Goal: Find specific page/section: Find specific page/section

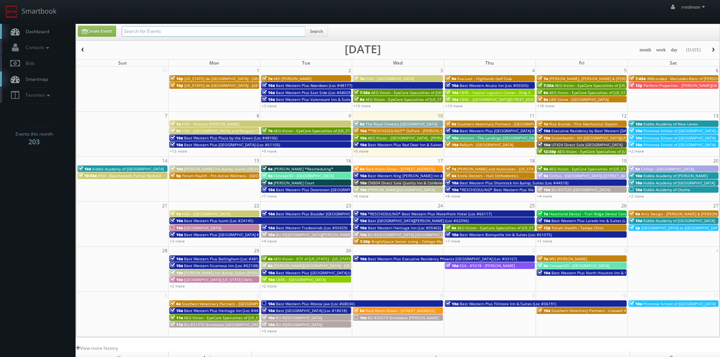
click at [209, 34] on input "text" at bounding box center [214, 31] width 184 height 11
click at [265, 31] on input "text" at bounding box center [214, 31] width 184 height 11
type input "pennsylvania"
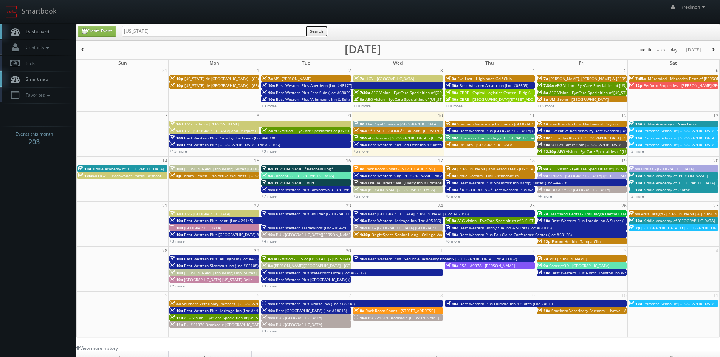
click at [322, 32] on button "Search" at bounding box center [316, 31] width 23 height 11
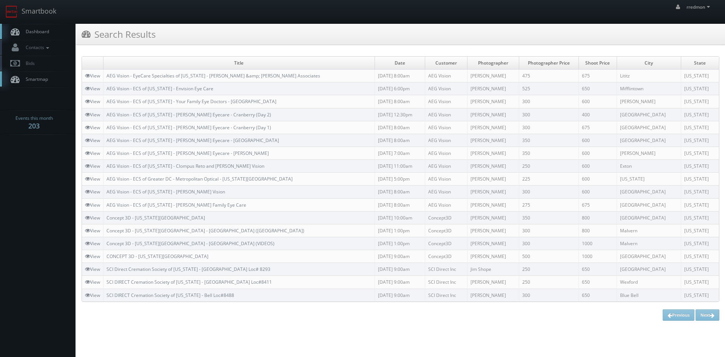
click at [45, 29] on span "Dashboard" at bounding box center [35, 31] width 27 height 6
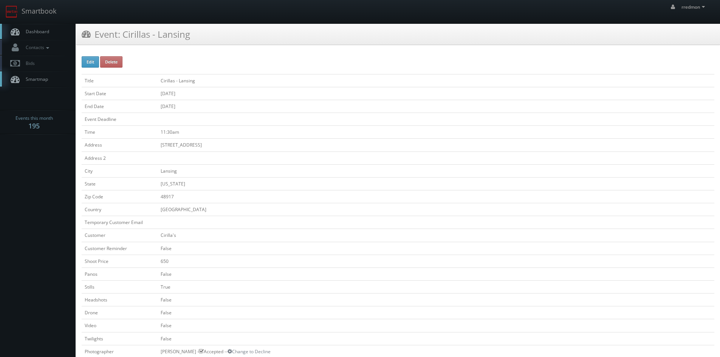
scroll to position [227, 0]
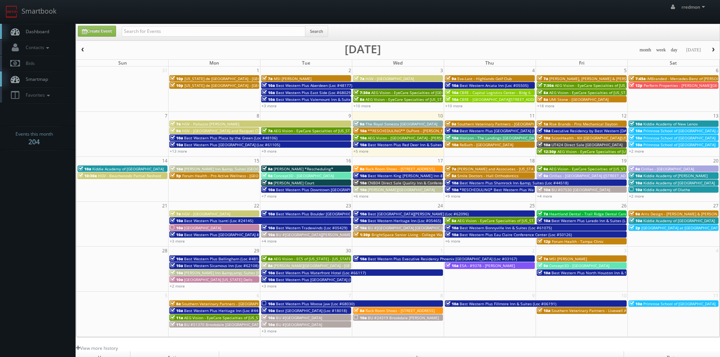
click at [496, 175] on span "Smile Doctors - Hall Orthodontics" at bounding box center [487, 175] width 61 height 5
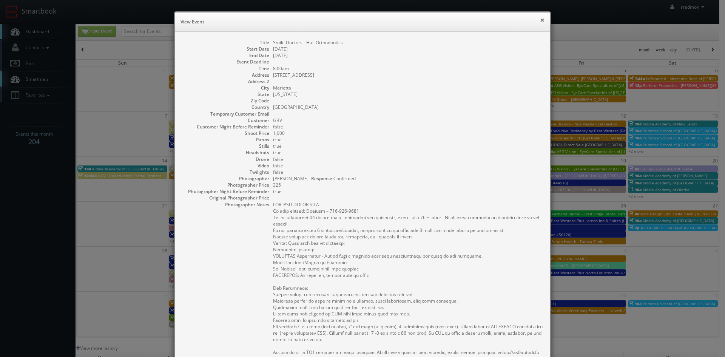
click at [541, 22] on button "×" at bounding box center [542, 19] width 5 height 5
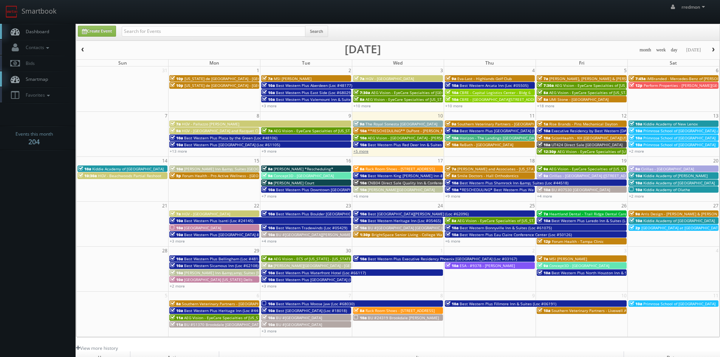
click at [368, 152] on link "+5 more" at bounding box center [360, 150] width 15 height 5
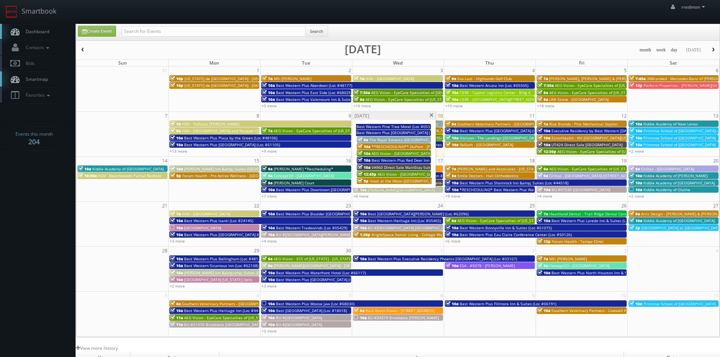
click at [431, 117] on span at bounding box center [431, 115] width 5 height 4
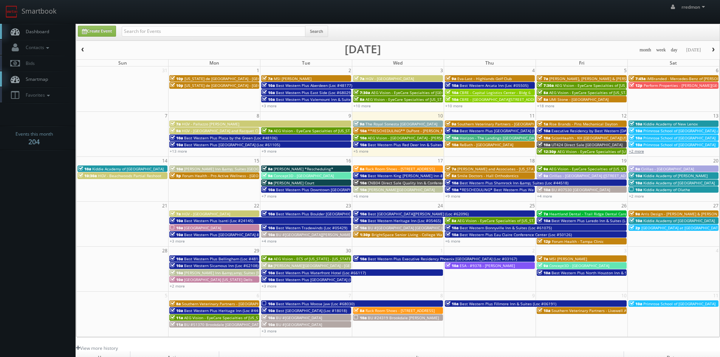
click at [630, 151] on link "+2 more" at bounding box center [636, 150] width 15 height 5
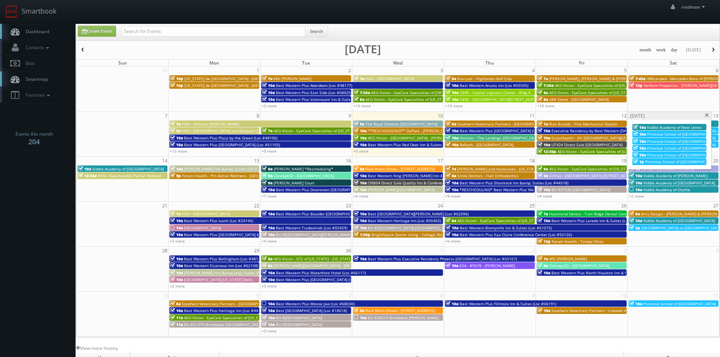
click at [705, 117] on span at bounding box center [706, 115] width 5 height 4
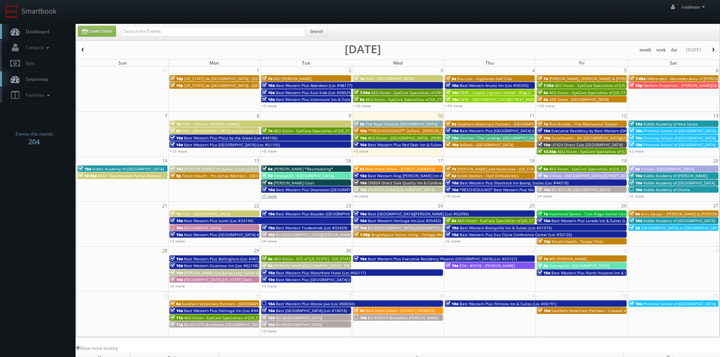
click at [272, 195] on link "+7 more" at bounding box center [268, 195] width 15 height 5
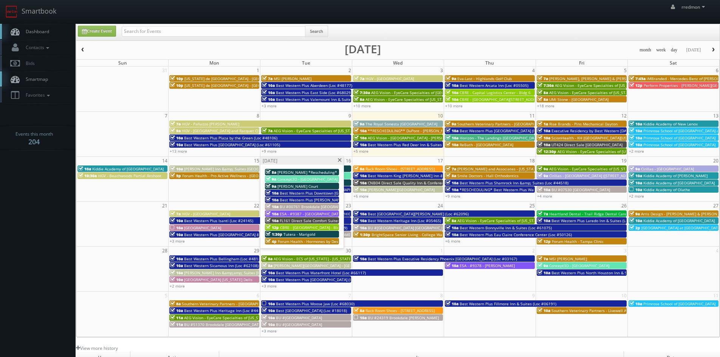
click at [340, 160] on span at bounding box center [339, 160] width 5 height 4
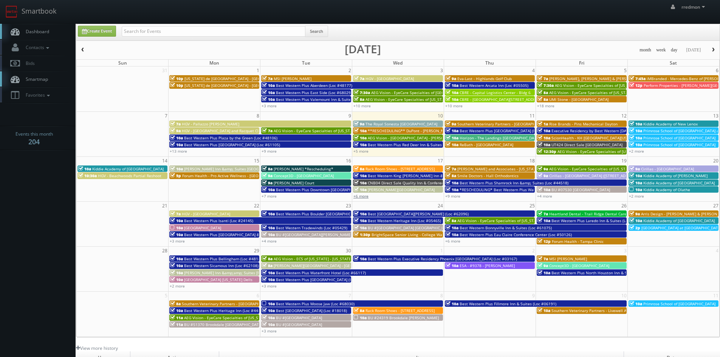
click at [365, 197] on link "+6 more" at bounding box center [360, 195] width 15 height 5
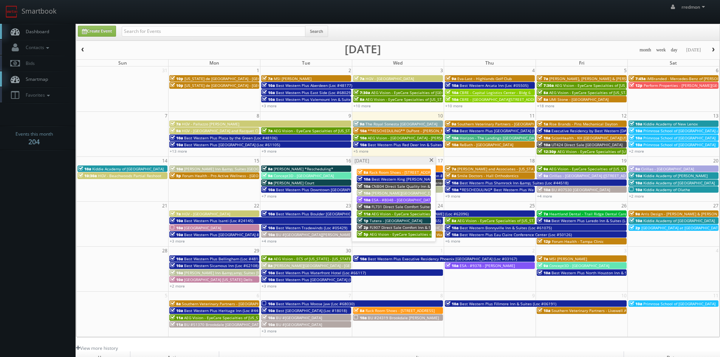
click at [431, 162] on span at bounding box center [431, 160] width 5 height 4
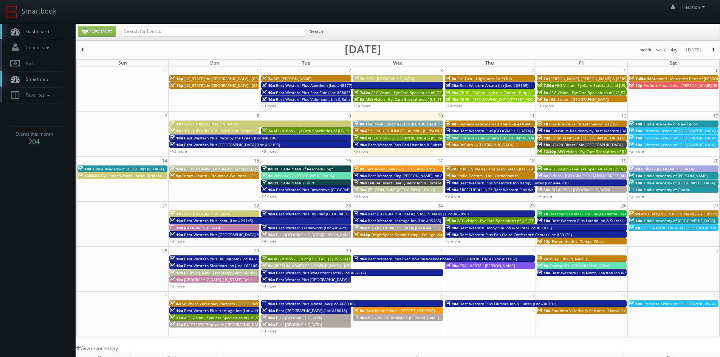
click at [452, 196] on link "+9 more" at bounding box center [452, 195] width 15 height 5
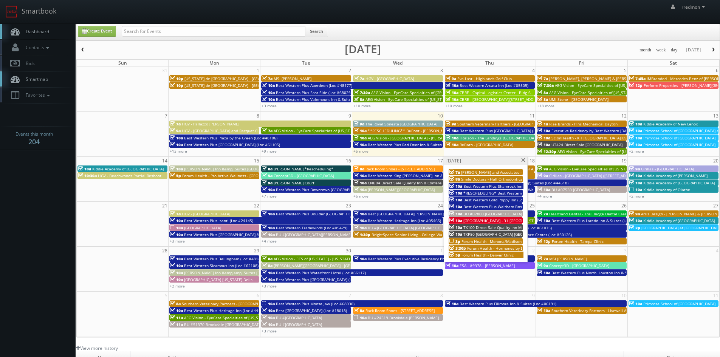
click at [522, 160] on span at bounding box center [523, 160] width 5 height 4
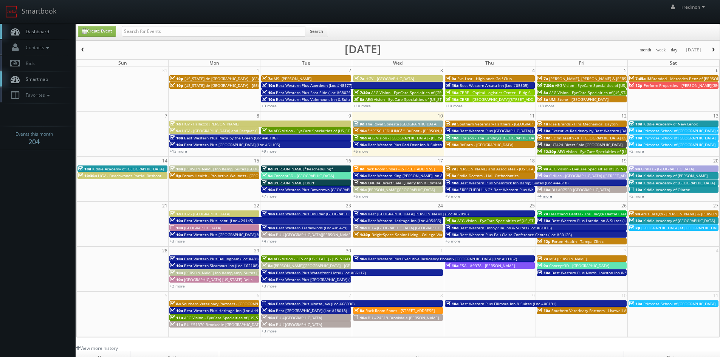
click at [542, 196] on link "+4 more" at bounding box center [544, 195] width 15 height 5
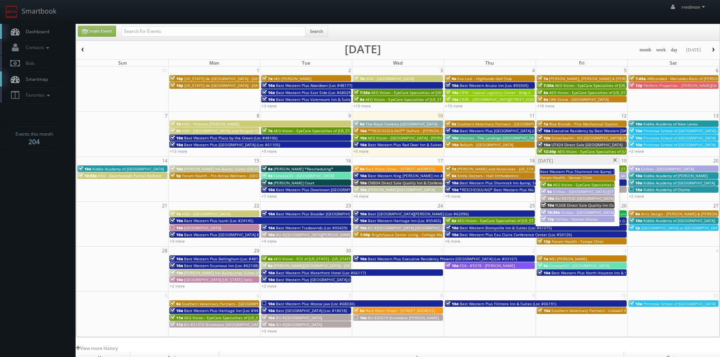
click at [614, 161] on span at bounding box center [614, 160] width 5 height 4
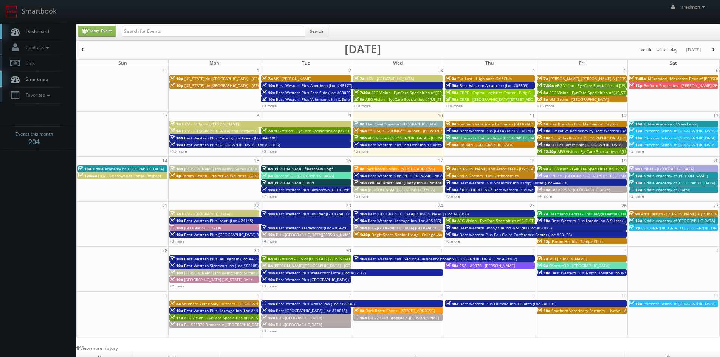
click at [638, 197] on link "+2 more" at bounding box center [636, 195] width 15 height 5
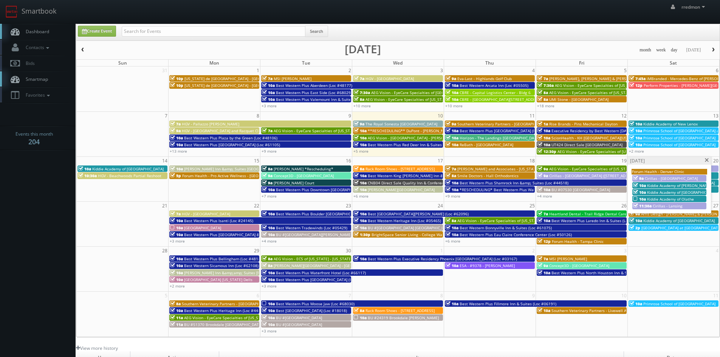
click at [706, 160] on span at bounding box center [706, 160] width 5 height 4
